Goal: Task Accomplishment & Management: Complete application form

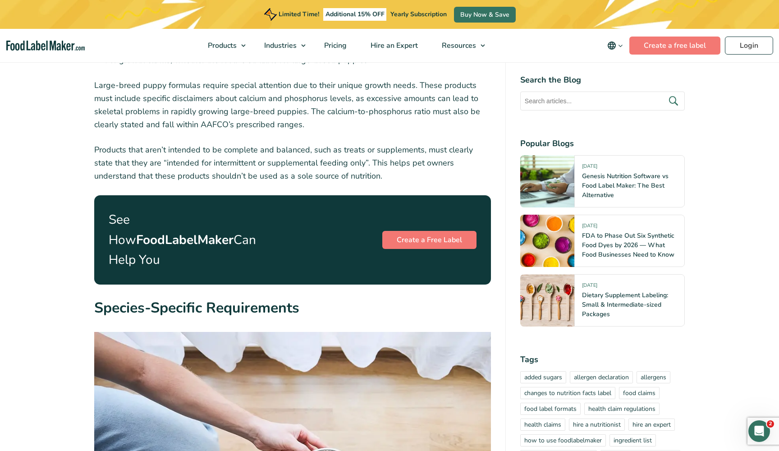
scroll to position [3198, 0]
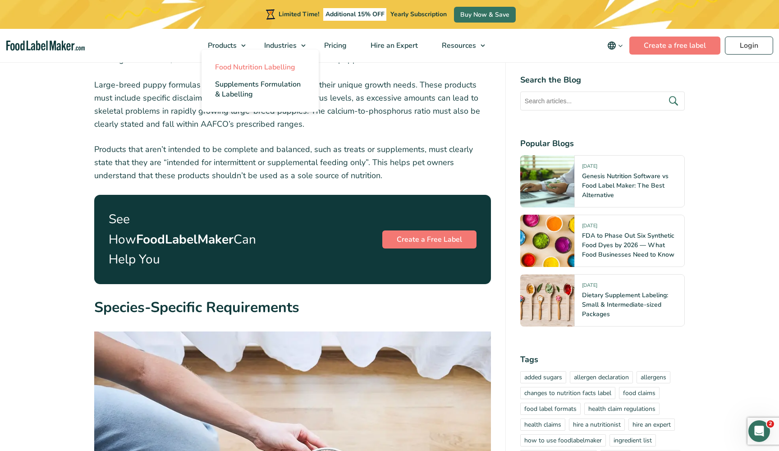
click at [237, 65] on span "Food Nutrition Labelling" at bounding box center [255, 67] width 80 height 10
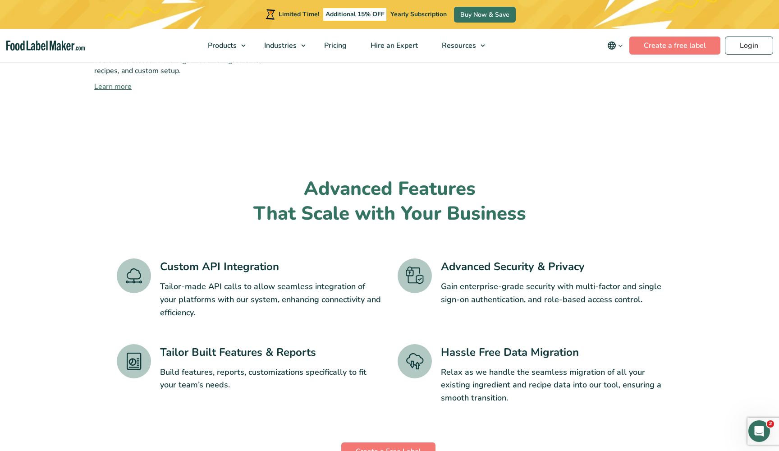
scroll to position [1340, 0]
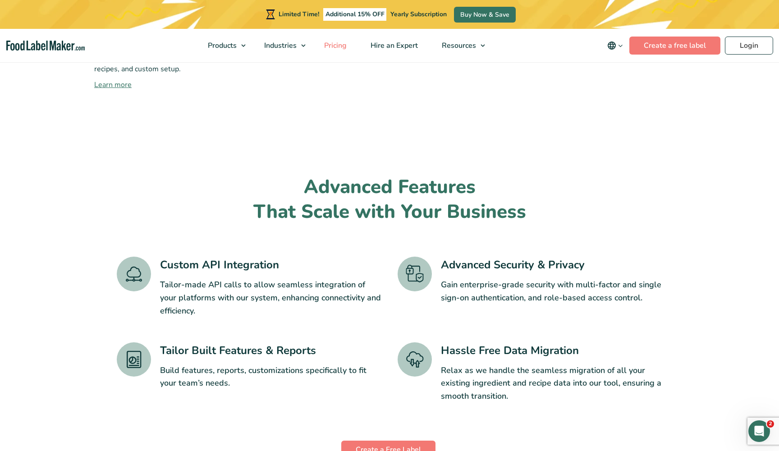
click at [336, 45] on span "Pricing" at bounding box center [334, 46] width 26 height 10
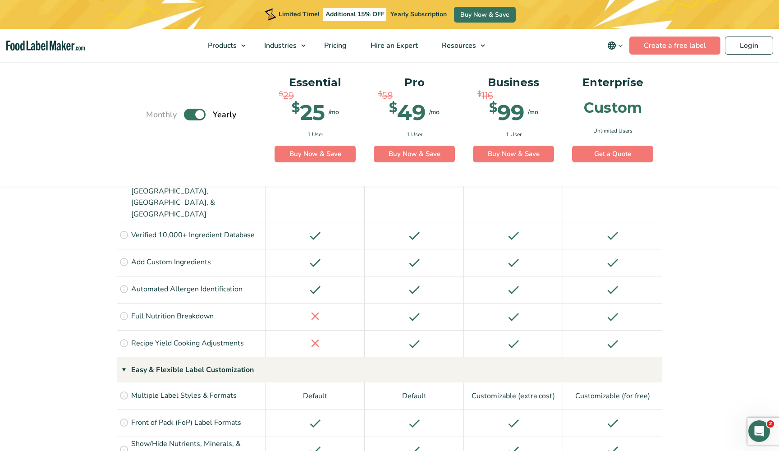
scroll to position [805, 0]
click at [673, 44] on link "Create a free label" at bounding box center [674, 46] width 91 height 18
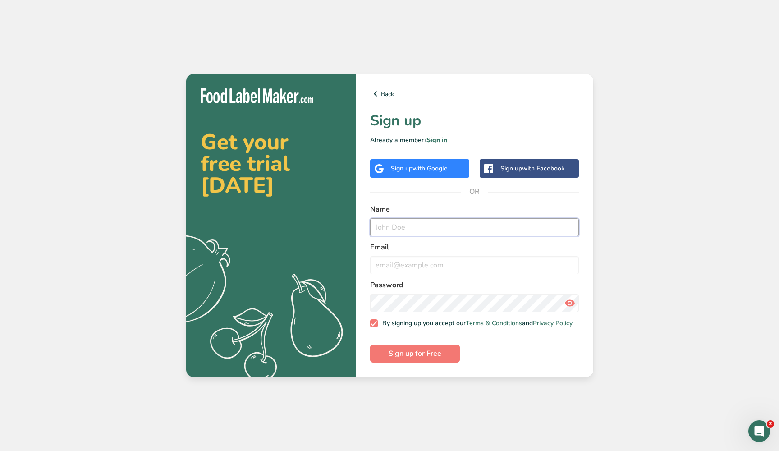
click at [424, 227] on input "text" at bounding box center [474, 227] width 209 height 18
type input "Beth Rees"
click at [418, 261] on input "email" at bounding box center [474, 265] width 209 height 18
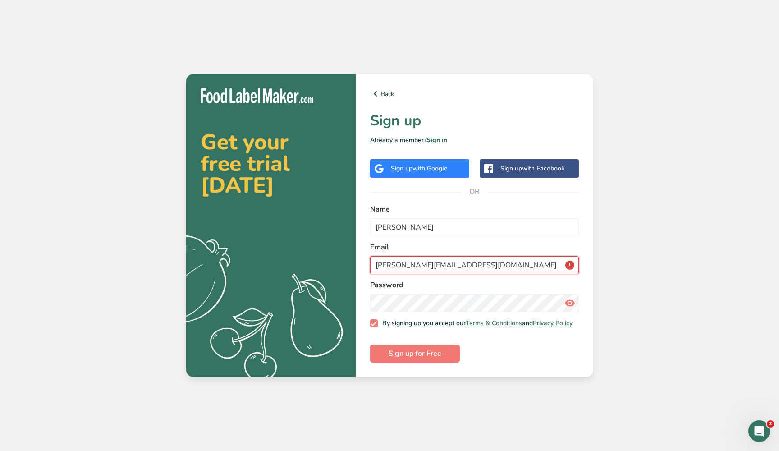
click at [478, 268] on input "Beth@TheEventRunner.com" at bounding box center [474, 265] width 209 height 18
type input "Beth@NourishedHounds.com"
click at [418, 352] on span "Sign up for Free" at bounding box center [415, 353] width 53 height 11
click at [410, 354] on span "Sign up for Free" at bounding box center [415, 353] width 53 height 11
drag, startPoint x: 414, startPoint y: 357, endPoint x: 414, endPoint y: 349, distance: 7.2
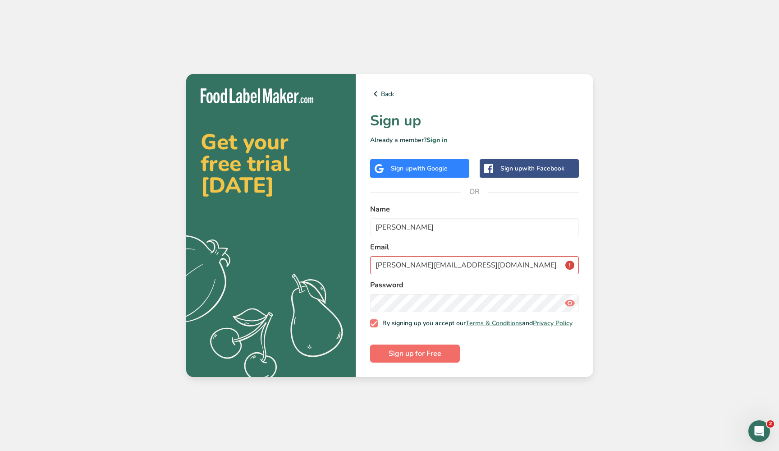
click at [414, 353] on span "Sign up for Free" at bounding box center [415, 353] width 53 height 11
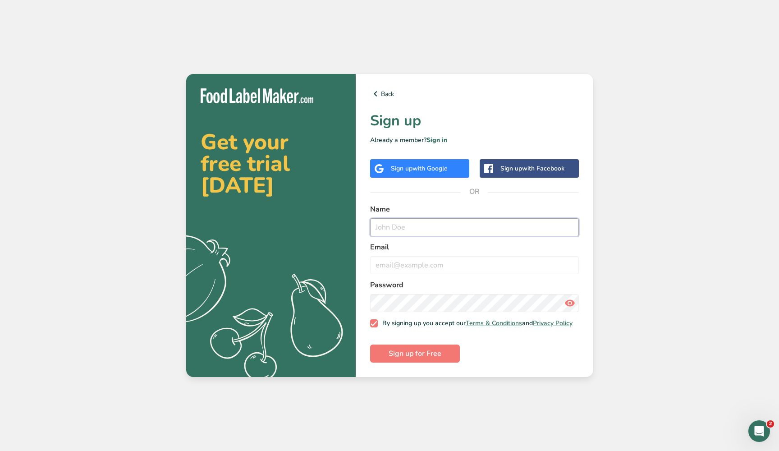
click at [412, 225] on input "text" at bounding box center [474, 227] width 209 height 18
type input "Beth Rees"
click at [402, 262] on input "email" at bounding box center [474, 265] width 209 height 18
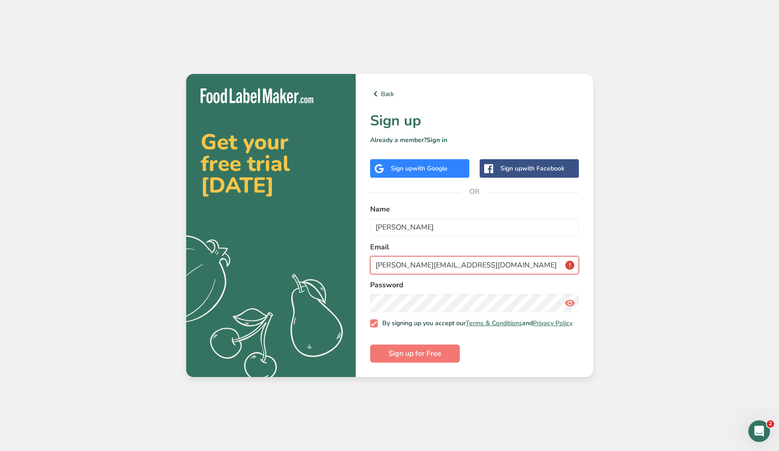
type input "[PERSON_NAME][EMAIL_ADDRESS][DOMAIN_NAME]"
click at [423, 356] on span "Sign up for Free" at bounding box center [415, 353] width 53 height 11
click at [385, 92] on link "Back" at bounding box center [474, 93] width 209 height 11
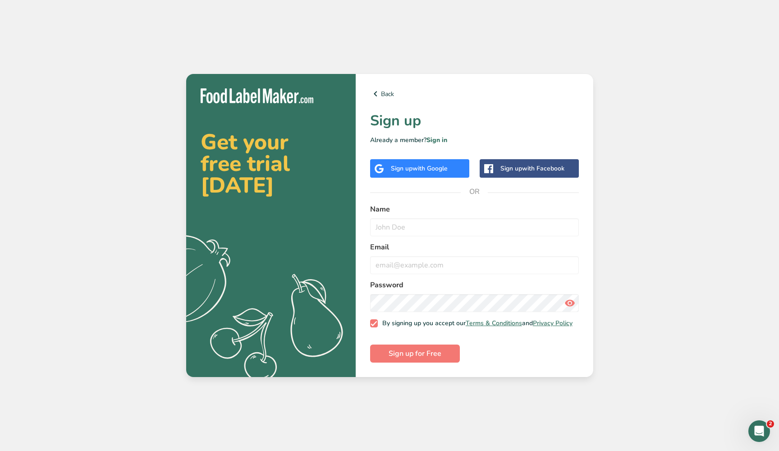
click at [416, 161] on div "Sign up with Google" at bounding box center [419, 168] width 99 height 18
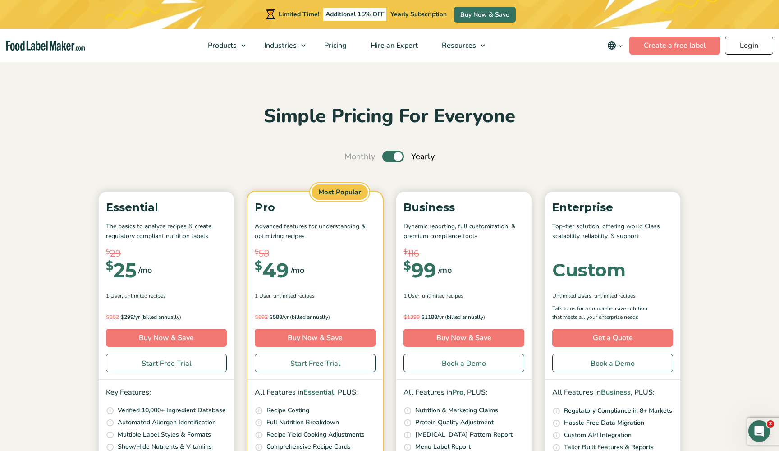
click at [748, 44] on link "Login" at bounding box center [749, 46] width 48 height 18
click at [390, 46] on span "Hire an Expert" at bounding box center [393, 46] width 51 height 10
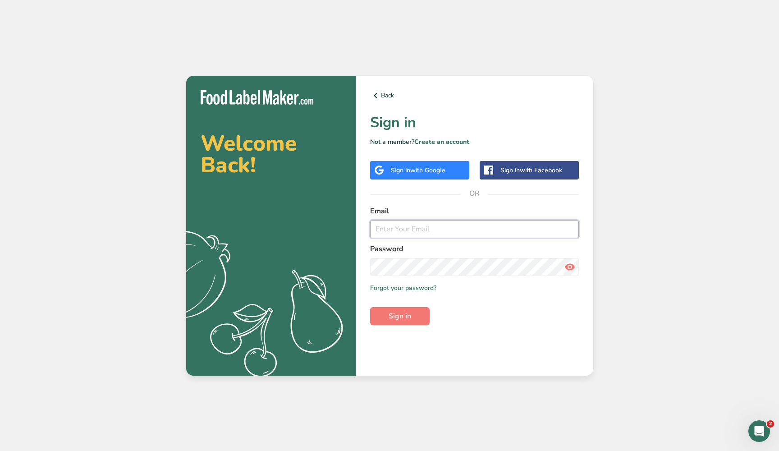
type input "[PERSON_NAME][EMAIL_ADDRESS][DOMAIN_NAME]"
click at [399, 316] on button "Sign in" at bounding box center [400, 316] width 60 height 18
click at [402, 314] on span "Sign in" at bounding box center [400, 316] width 23 height 11
